Goal: Transaction & Acquisition: Download file/media

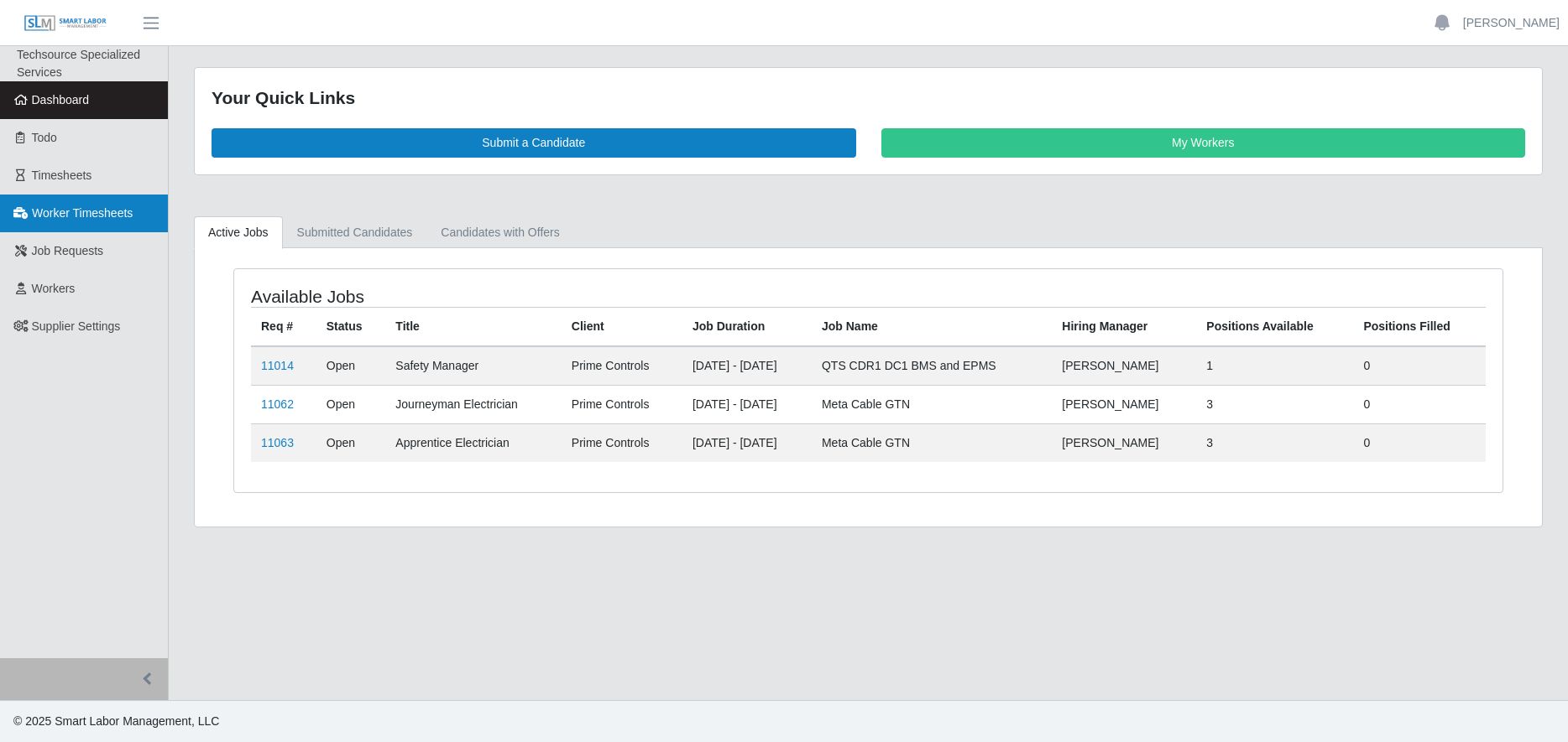
click at [91, 218] on span "Worker Timesheets" at bounding box center [82, 212] width 101 height 13
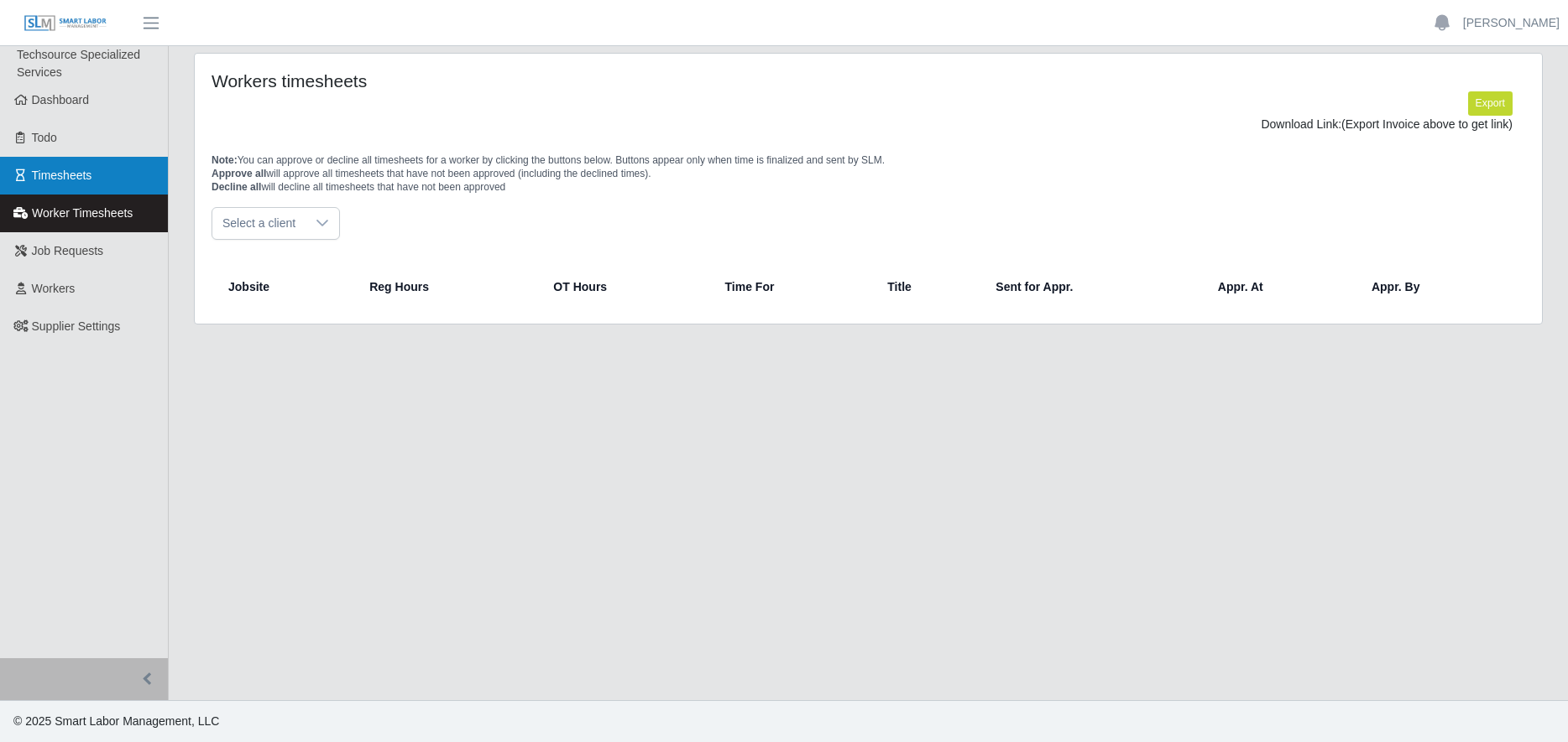
click at [70, 185] on link "Timesheets" at bounding box center [84, 176] width 168 height 38
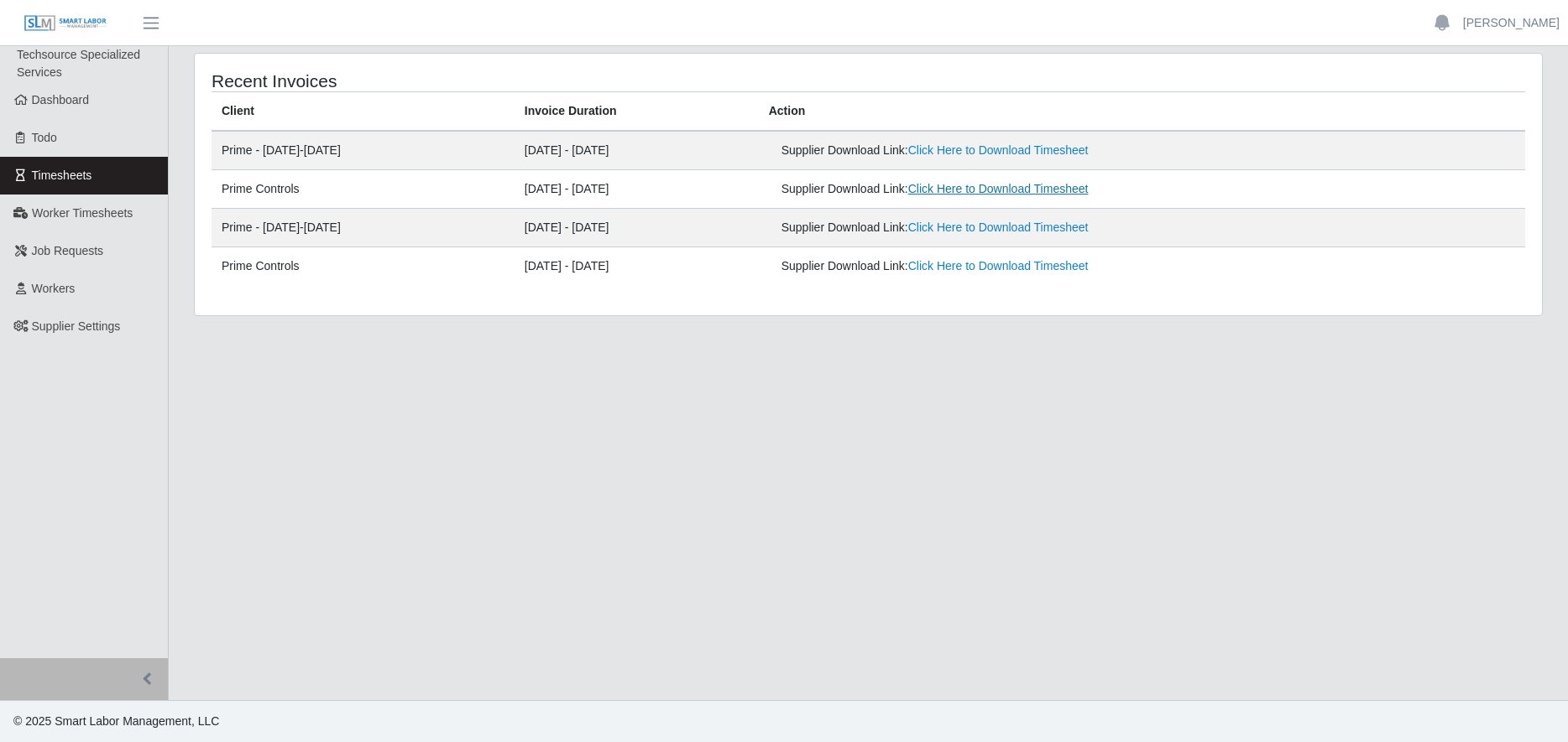
click at [1008, 189] on link "Click Here to Download Timesheet" at bounding box center [998, 188] width 180 height 13
click at [1022, 148] on link "Click Here to Download Timesheet" at bounding box center [998, 149] width 180 height 13
